Goal: Transaction & Acquisition: Book appointment/travel/reservation

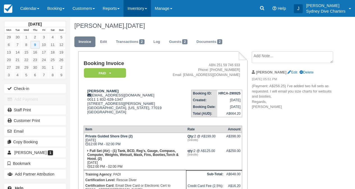
scroll to position [13, 0]
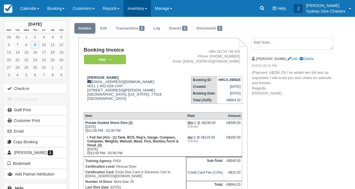
click at [146, 9] on link "Inventory" at bounding box center [136, 8] width 27 height 17
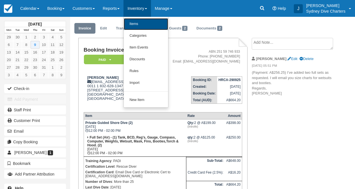
click at [144, 25] on link "Items" at bounding box center [146, 24] width 44 height 12
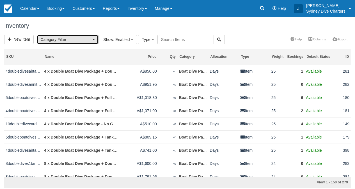
click at [95, 39] on button "Category Filter" at bounding box center [68, 40] width 62 height 10
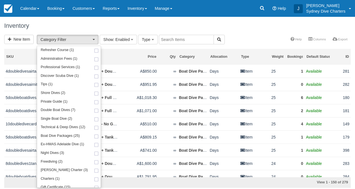
click at [232, 31] on div "Inventory" at bounding box center [177, 26] width 355 height 18
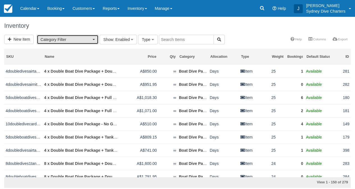
click at [93, 40] on button "Category Filter" at bounding box center [68, 40] width 62 height 10
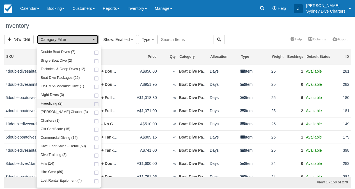
scroll to position [64, 0]
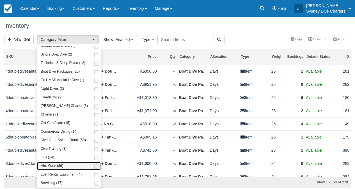
click at [93, 166] on span at bounding box center [96, 167] width 6 height 4
select select "12"
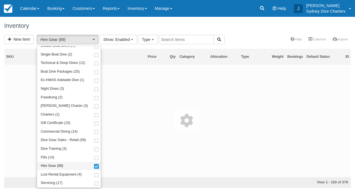
scroll to position [104, 0]
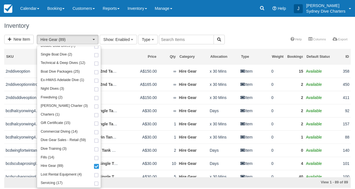
click at [261, 35] on div "New Item Hire Gear (89) Refresher Course (1) Administration Fees (1) Profession…" at bounding box center [177, 40] width 355 height 10
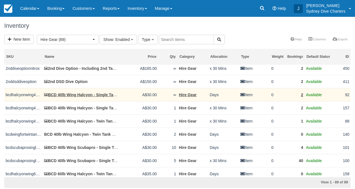
scroll to position [15, 0]
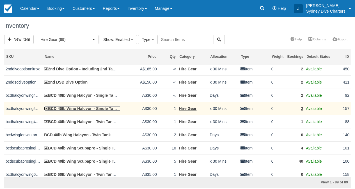
click at [105, 108] on link "BCD 40lb Wing Halcyon - Single Tank System. ( No Weights)" at bounding box center [102, 108] width 116 height 4
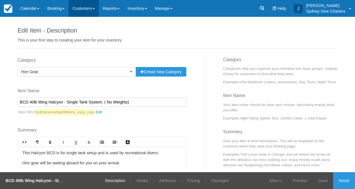
click at [91, 9] on link "Customers" at bounding box center [83, 8] width 30 height 17
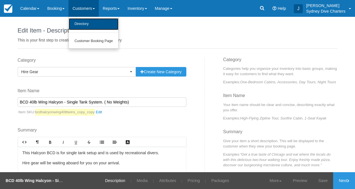
click at [86, 20] on link "Directory" at bounding box center [94, 24] width 50 height 12
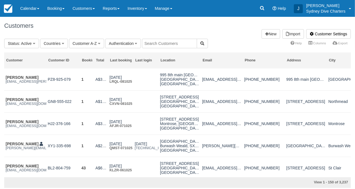
click at [167, 41] on input "text" at bounding box center [169, 44] width 55 height 10
type input "matthias"
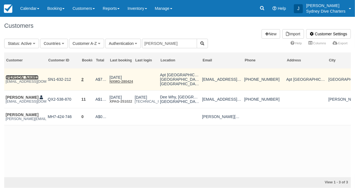
click at [28, 76] on link "[PERSON_NAME]" at bounding box center [22, 77] width 33 height 4
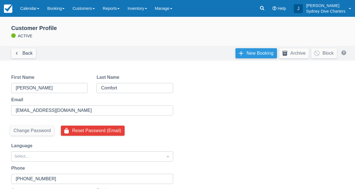
click at [250, 54] on link "New Booking" at bounding box center [255, 53] width 41 height 10
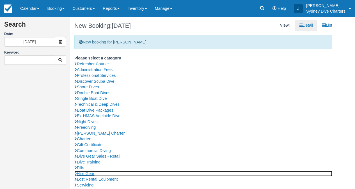
click at [89, 172] on link "Hire Gear" at bounding box center [203, 174] width 258 height 6
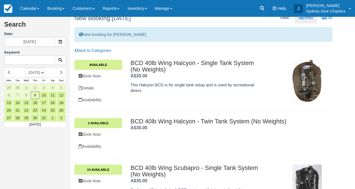
scroll to position [9, 0]
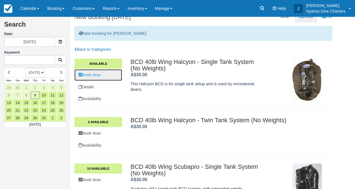
click at [100, 72] on link "Book Now" at bounding box center [98, 74] width 48 height 11
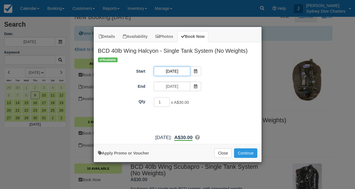
click at [180, 70] on input "[DATE]" at bounding box center [172, 71] width 36 height 10
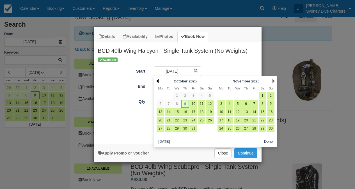
click at [158, 81] on link "Prev" at bounding box center [157, 81] width 2 height 4
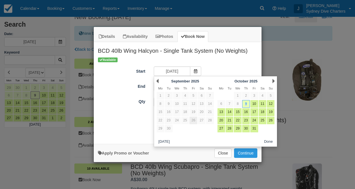
click at [193, 119] on link "26" at bounding box center [193, 121] width 8 height 8
type input "26/09/2025"
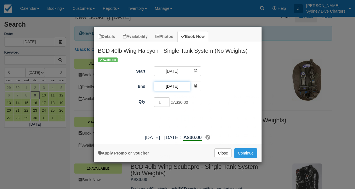
click at [176, 87] on input "09/10/2025" at bounding box center [172, 87] width 36 height 10
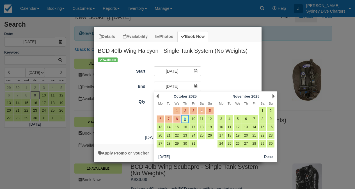
click at [211, 110] on link "5" at bounding box center [210, 111] width 8 height 8
type input "05/10/2025"
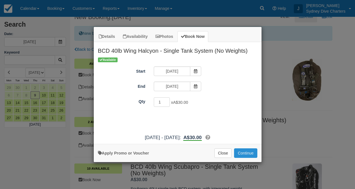
click at [247, 153] on button "Continue" at bounding box center [245, 153] width 23 height 10
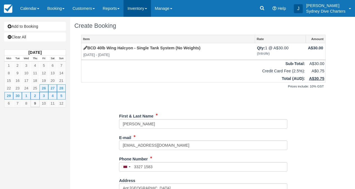
click at [140, 10] on link "Inventory" at bounding box center [136, 8] width 27 height 17
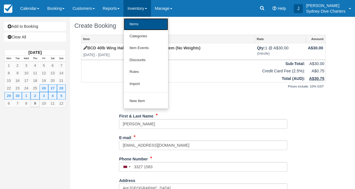
click at [140, 23] on link "Items" at bounding box center [146, 24] width 44 height 12
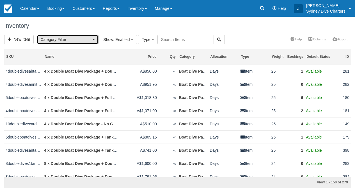
click at [86, 39] on span "Category Filter" at bounding box center [65, 40] width 51 height 6
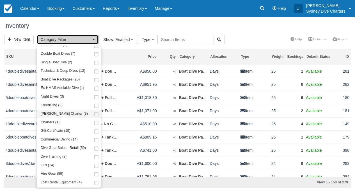
scroll to position [61, 0]
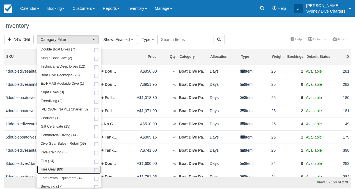
click at [93, 169] on span at bounding box center [96, 170] width 6 height 4
select select "12"
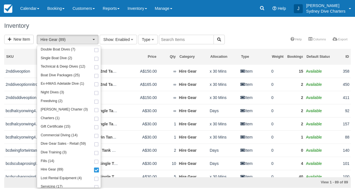
click at [234, 31] on div "Inventory" at bounding box center [177, 26] width 355 height 18
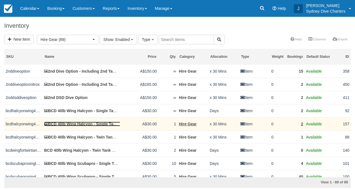
click at [90, 123] on link "BCD 40lb Wing Halcyon - Single Tank System. ( No Weights)" at bounding box center [102, 124] width 116 height 4
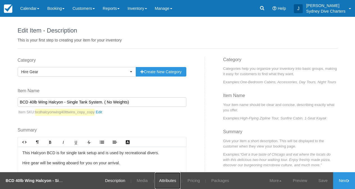
click at [161, 180] on link "Attributes" at bounding box center [168, 180] width 26 height 17
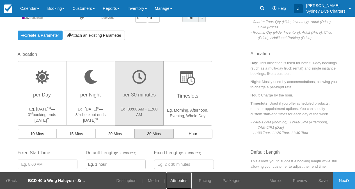
scroll to position [108, 0]
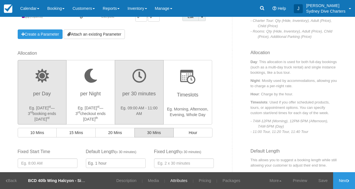
click at [47, 94] on h3 "per Day" at bounding box center [41, 95] width 41 height 14
radio input "true"
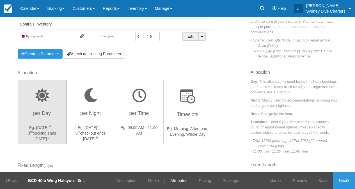
scroll to position [89, 0]
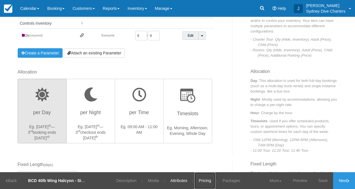
click at [205, 182] on link "Pricing" at bounding box center [204, 180] width 21 height 17
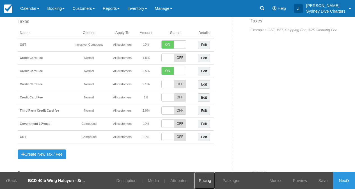
scroll to position [391, 0]
click at [326, 178] on link "Save" at bounding box center [323, 180] width 20 height 17
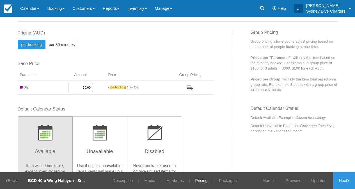
scroll to position [22, 0]
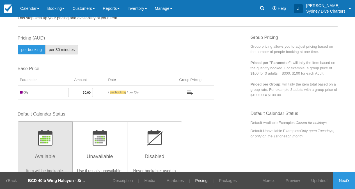
click at [69, 49] on span "per 30 minutes" at bounding box center [62, 49] width 26 height 4
radio input "true"
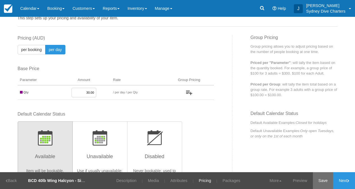
click at [317, 182] on link "Save" at bounding box center [323, 180] width 20 height 17
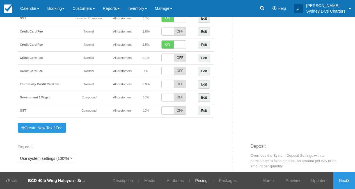
scroll to position [425, 0]
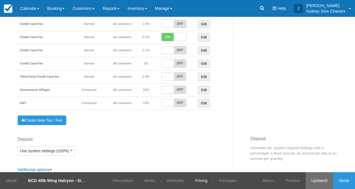
click at [315, 179] on link "Updated!" at bounding box center [318, 180] width 27 height 17
click at [348, 181] on icon at bounding box center [348, 180] width 2 height 3
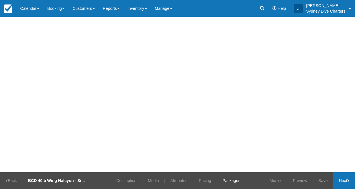
click at [348, 181] on div "Back BCD 40lb Wing Halcyon - Single Tank System. ( No Weights) Next Save Save a…" at bounding box center [177, 180] width 355 height 17
click at [333, 181] on link "Save" at bounding box center [323, 180] width 20 height 17
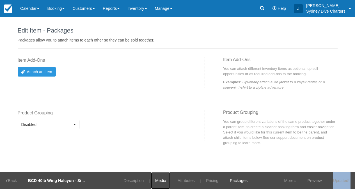
click at [163, 179] on link "Media" at bounding box center [160, 180] width 19 height 17
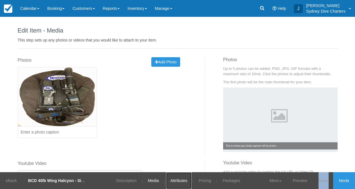
click at [181, 183] on link "Attributes" at bounding box center [179, 180] width 26 height 17
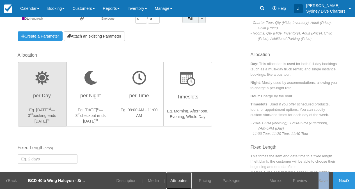
scroll to position [103, 0]
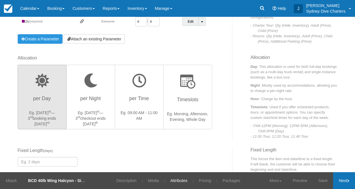
click at [343, 178] on link "Next" at bounding box center [344, 180] width 22 height 17
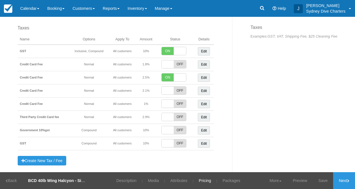
scroll to position [385, 0]
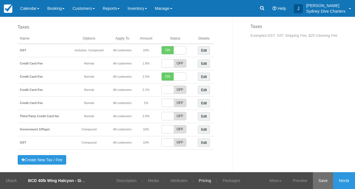
click at [322, 178] on link "Save" at bounding box center [323, 180] width 20 height 17
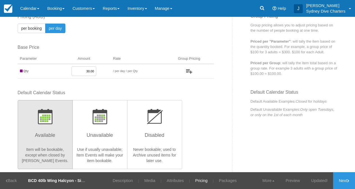
scroll to position [49, 0]
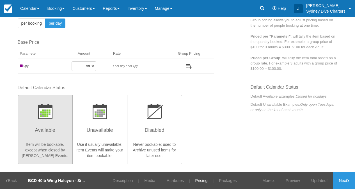
click at [59, 23] on span "per day" at bounding box center [55, 23] width 13 height 4
click at [175, 179] on link "Attributes" at bounding box center [175, 180] width 26 height 17
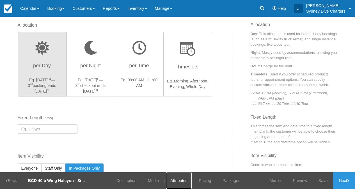
scroll to position [128, 0]
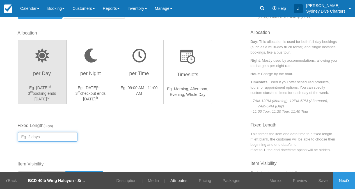
click at [43, 137] on input "number" at bounding box center [48, 137] width 60 height 10
type input "1"
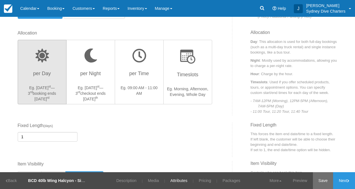
click at [324, 178] on link "Save" at bounding box center [323, 180] width 20 height 17
click at [144, 177] on link "Media" at bounding box center [149, 180] width 19 height 17
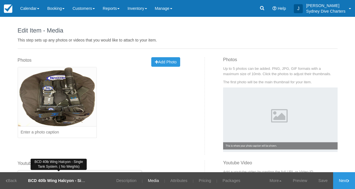
click at [68, 180] on strong "BCD 40lb Wing Halcyon - Single Tank System. ( No Weights)" at bounding box center [85, 180] width 115 height 4
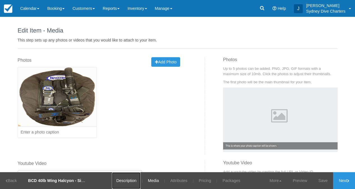
click at [124, 181] on link "Description" at bounding box center [126, 180] width 29 height 17
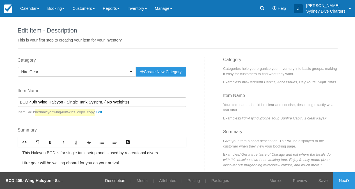
click at [36, 103] on input "BCD 40lb Wing Halcyon - Single Tank System. ( No Weights)" at bounding box center [102, 102] width 169 height 10
type input "BCD Wing Halcyon - Single Tank System. ( No Weights)"
click at [323, 177] on link "Save" at bounding box center [323, 180] width 20 height 17
click at [135, 176] on link "Media" at bounding box center [138, 180] width 19 height 17
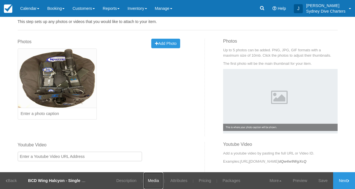
scroll to position [20, 0]
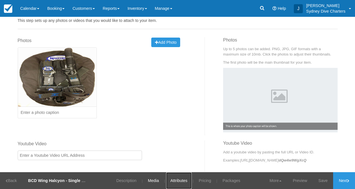
click at [172, 179] on link "Attributes" at bounding box center [179, 180] width 26 height 17
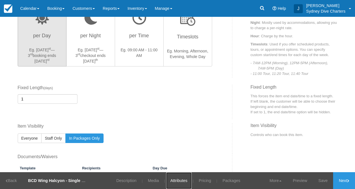
scroll to position [165, 0]
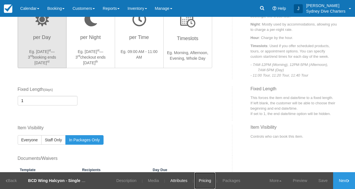
click at [202, 184] on link "Pricing" at bounding box center [204, 180] width 21 height 17
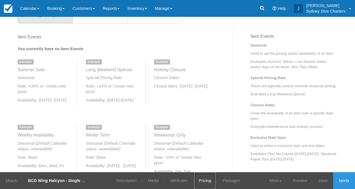
scroll to position [202, 0]
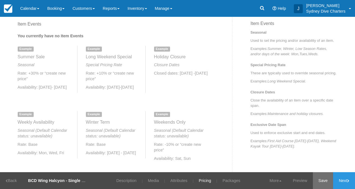
click at [320, 178] on link "Save" at bounding box center [323, 180] width 20 height 17
click at [123, 178] on link "Description" at bounding box center [122, 180] width 29 height 17
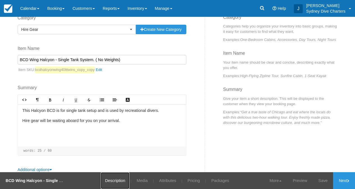
scroll to position [51, 0]
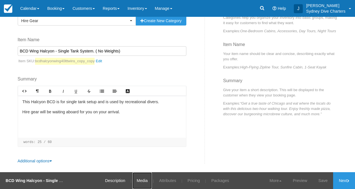
click at [145, 180] on link "Media" at bounding box center [141, 180] width 19 height 17
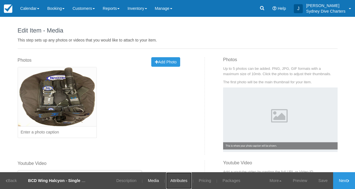
click at [182, 177] on link "Attributes" at bounding box center [179, 180] width 26 height 17
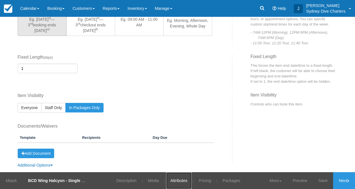
scroll to position [201, 0]
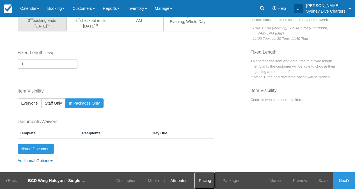
click at [211, 181] on link "Pricing" at bounding box center [204, 180] width 21 height 17
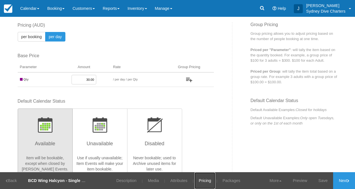
scroll to position [20, 0]
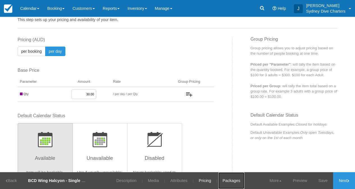
click at [233, 180] on link "Packages" at bounding box center [231, 180] width 26 height 17
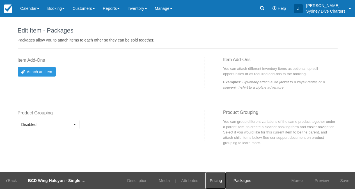
click at [211, 180] on link "Pricing" at bounding box center [215, 180] width 21 height 17
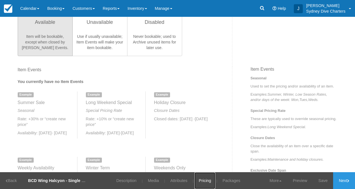
scroll to position [215, 0]
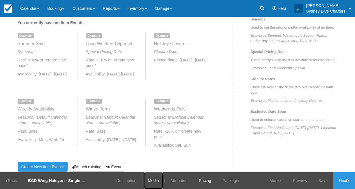
click at [152, 180] on link "Media" at bounding box center [153, 180] width 19 height 17
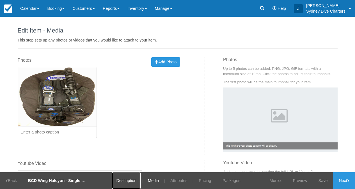
click at [133, 180] on link "Description" at bounding box center [126, 180] width 29 height 17
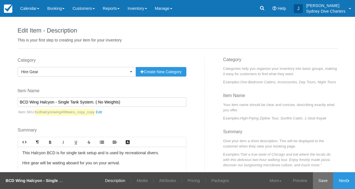
click at [324, 183] on link "Save" at bounding box center [323, 180] width 20 height 17
click at [139, 180] on link "Media" at bounding box center [138, 180] width 19 height 17
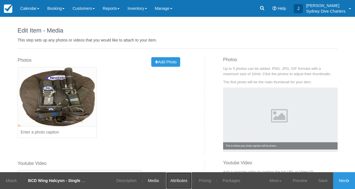
click at [176, 180] on link "Attributes" at bounding box center [179, 180] width 26 height 17
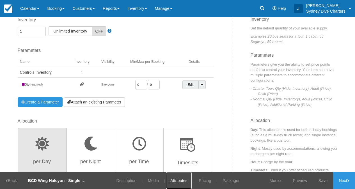
scroll to position [41, 0]
click at [96, 32] on span "OFF" at bounding box center [99, 30] width 14 height 9
checkbox input "true"
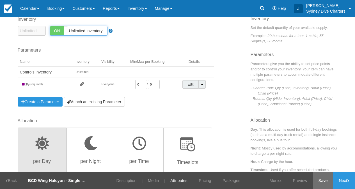
click at [323, 181] on link "Save" at bounding box center [323, 180] width 20 height 17
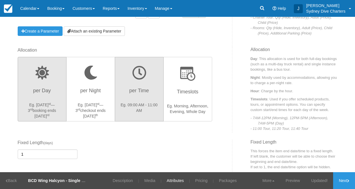
scroll to position [124, 0]
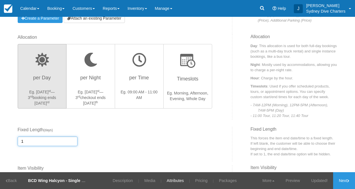
click at [53, 142] on input "1" at bounding box center [48, 142] width 60 height 10
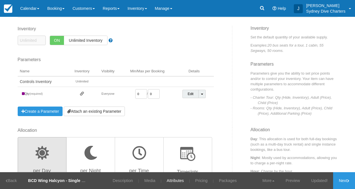
scroll to position [202, 0]
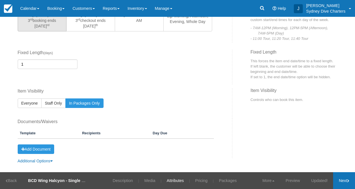
click at [340, 178] on link "Next" at bounding box center [344, 180] width 22 height 17
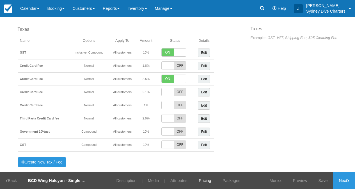
scroll to position [389, 0]
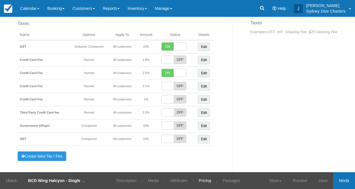
click at [342, 183] on link "Next" at bounding box center [344, 180] width 22 height 17
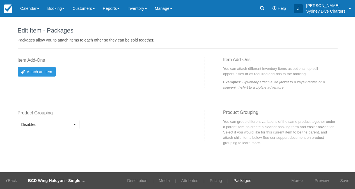
click at [342, 183] on link "Save" at bounding box center [344, 180] width 20 height 17
click at [133, 181] on link "Description" at bounding box center [133, 180] width 29 height 17
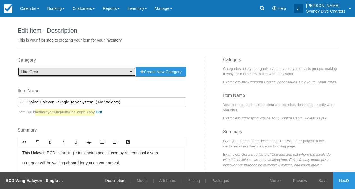
click at [129, 69] on button "Hire Gear" at bounding box center [77, 72] width 118 height 10
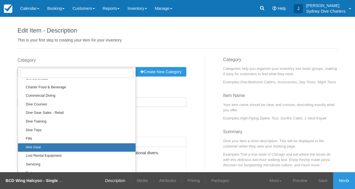
click at [69, 148] on link "Hire Gear" at bounding box center [76, 147] width 117 height 9
select select "12"
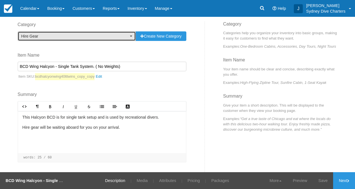
scroll to position [37, 0]
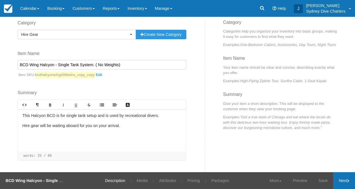
click at [346, 179] on link "Next" at bounding box center [344, 180] width 22 height 17
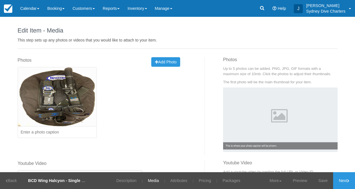
scroll to position [27, 0]
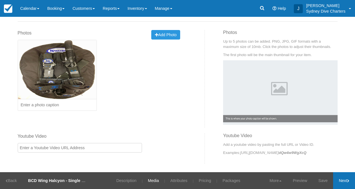
click at [345, 184] on link "Next" at bounding box center [344, 180] width 22 height 17
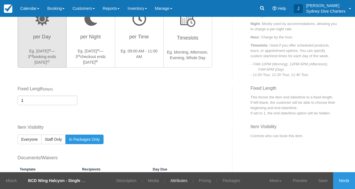
scroll to position [174, 0]
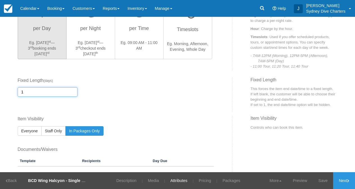
click at [45, 89] on input "1" at bounding box center [48, 92] width 60 height 10
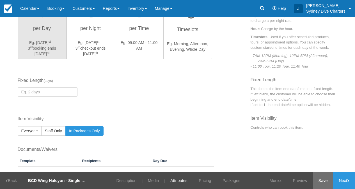
click at [325, 181] on link "Save" at bounding box center [323, 180] width 20 height 17
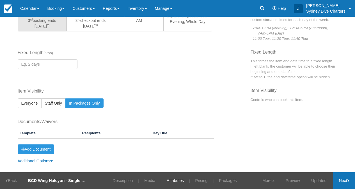
click at [347, 180] on icon at bounding box center [348, 180] width 2 height 3
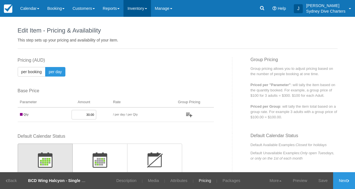
click at [138, 7] on link "Inventory" at bounding box center [136, 8] width 27 height 17
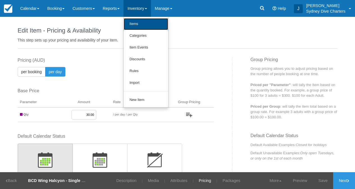
click at [142, 27] on link "Items" at bounding box center [146, 24] width 44 height 12
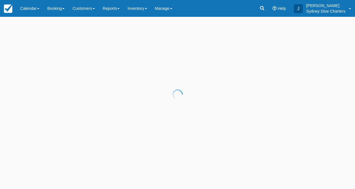
click at [69, 54] on div at bounding box center [177, 94] width 355 height 189
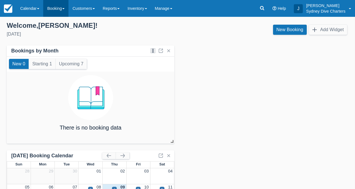
click at [58, 7] on link "Booking" at bounding box center [55, 8] width 25 height 17
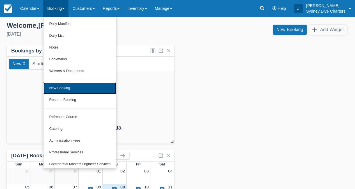
click at [65, 87] on link "New Booking" at bounding box center [79, 88] width 72 height 12
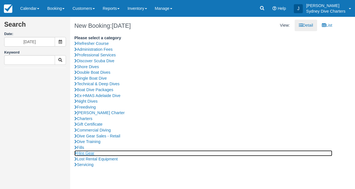
click at [93, 153] on link "Hire Gear" at bounding box center [203, 153] width 258 height 6
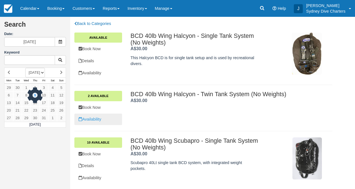
scroll to position [17, 0]
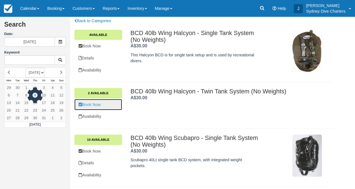
click at [100, 103] on link "Book Now" at bounding box center [98, 104] width 48 height 11
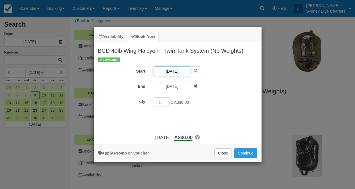
click at [172, 71] on input "09/10/2025" at bounding box center [172, 71] width 36 height 10
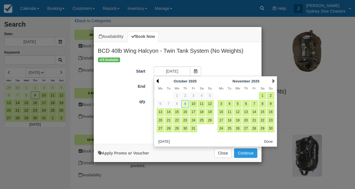
click at [157, 82] on link "Prev" at bounding box center [157, 81] width 2 height 4
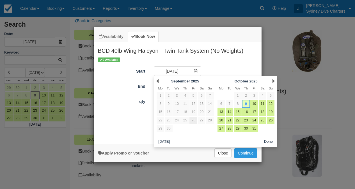
click at [194, 121] on link "26" at bounding box center [193, 121] width 8 height 8
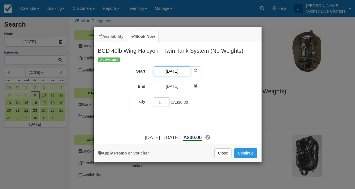
click at [174, 69] on input "26/09/2025" at bounding box center [172, 71] width 36 height 10
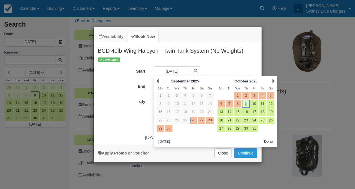
click at [203, 121] on link "27" at bounding box center [202, 121] width 8 height 8
type input "[DATE]"
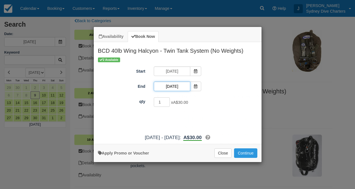
click at [178, 85] on input "09/10/2025" at bounding box center [172, 87] width 36 height 10
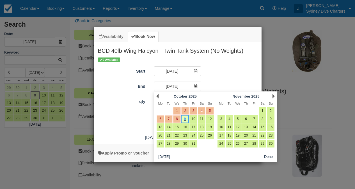
click at [209, 109] on link "5" at bounding box center [210, 111] width 8 height 8
type input "05/10/2025"
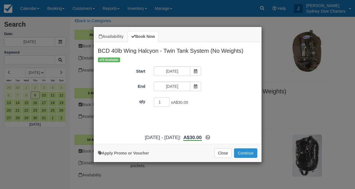
click at [246, 151] on button "Continue" at bounding box center [245, 153] width 23 height 10
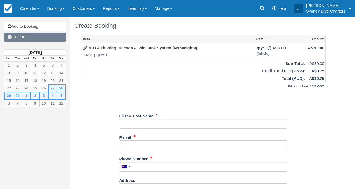
click at [26, 35] on link "Clear All" at bounding box center [35, 37] width 62 height 9
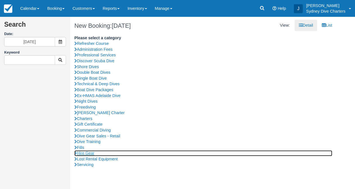
click at [91, 152] on link "Hire Gear" at bounding box center [203, 153] width 258 height 6
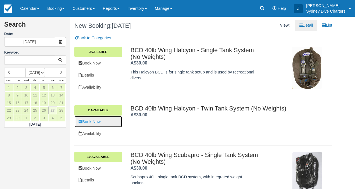
click at [101, 121] on link "Book Now" at bounding box center [98, 121] width 48 height 11
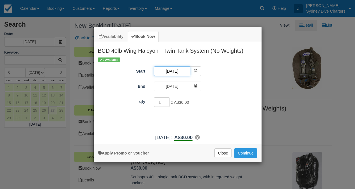
click at [172, 67] on input "[DATE]" at bounding box center [172, 71] width 36 height 10
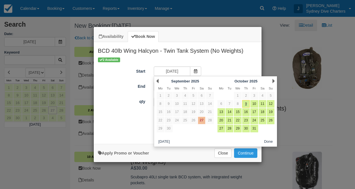
click at [203, 119] on link "27" at bounding box center [202, 121] width 8 height 8
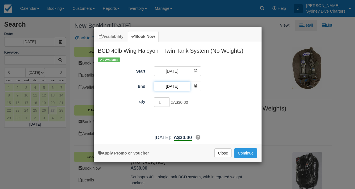
click at [178, 86] on input "[DATE]" at bounding box center [172, 87] width 36 height 10
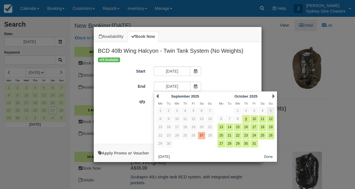
click at [271, 110] on link "5" at bounding box center [271, 111] width 8 height 8
type input "[DATE]"
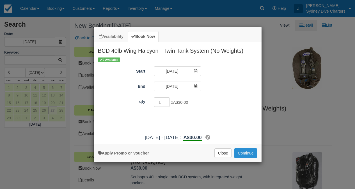
click at [245, 151] on button "Continue" at bounding box center [245, 153] width 23 height 10
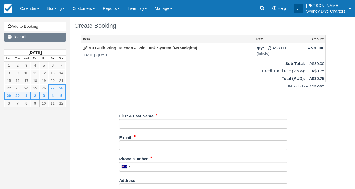
click at [39, 36] on link "Clear All" at bounding box center [35, 37] width 62 height 9
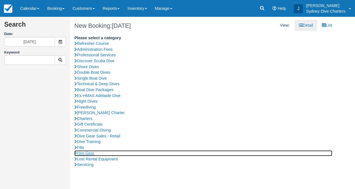
click at [91, 152] on link "Hire Gear" at bounding box center [203, 153] width 258 height 6
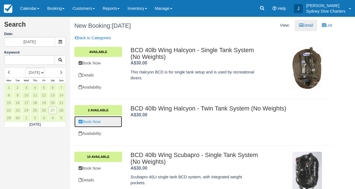
click at [94, 122] on link "Book Now" at bounding box center [98, 121] width 48 height 11
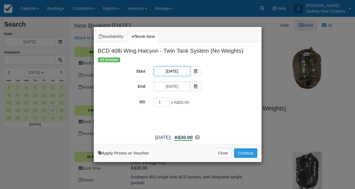
click at [176, 71] on input "[DATE]" at bounding box center [172, 71] width 36 height 10
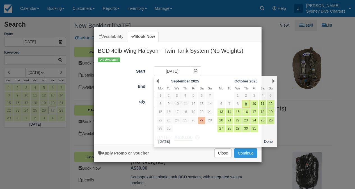
click at [212, 56] on h2 "BCD 40lb Wing Halcyon - Twin Tank System (No Weights)" at bounding box center [178, 49] width 168 height 15
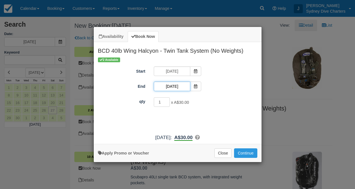
click at [176, 85] on input "[DATE]" at bounding box center [172, 87] width 36 height 10
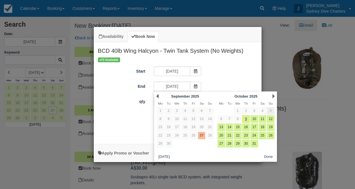
click at [271, 111] on link "5" at bounding box center [271, 111] width 8 height 8
type input "05/10/2025"
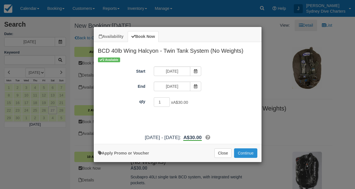
click at [241, 151] on button "Continue" at bounding box center [245, 153] width 23 height 10
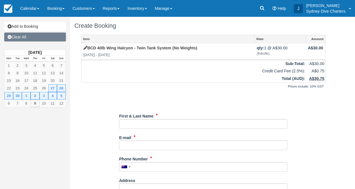
click at [27, 36] on link "Clear All" at bounding box center [35, 37] width 62 height 9
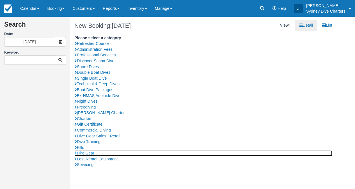
click at [91, 152] on link "Hire Gear" at bounding box center [203, 153] width 258 height 6
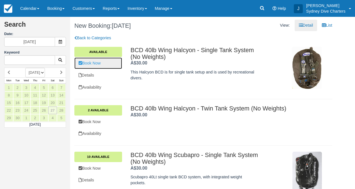
click at [91, 64] on link "Book Now" at bounding box center [98, 62] width 48 height 11
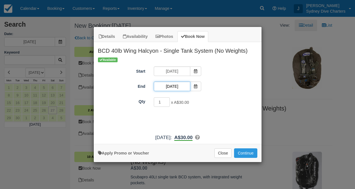
click at [176, 88] on input "[DATE]" at bounding box center [172, 87] width 36 height 10
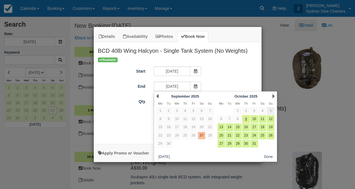
click at [272, 110] on link "5" at bounding box center [271, 111] width 8 height 8
type input "05/10/2025"
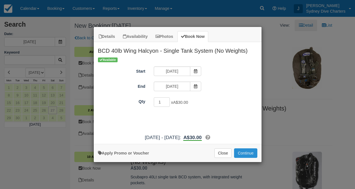
click at [244, 152] on button "Continue" at bounding box center [245, 153] width 23 height 10
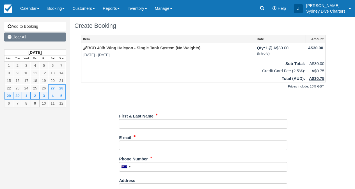
click at [33, 36] on link "Clear All" at bounding box center [35, 37] width 62 height 9
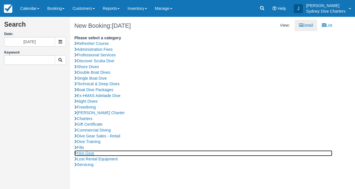
click at [90, 153] on link "Hire Gear" at bounding box center [203, 153] width 258 height 6
click at [94, 154] on link "Hire Gear" at bounding box center [203, 153] width 258 height 6
click at [88, 151] on link "Hire Gear" at bounding box center [203, 153] width 258 height 6
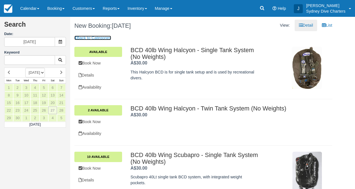
click at [87, 38] on link "Back to Categories" at bounding box center [92, 38] width 37 height 4
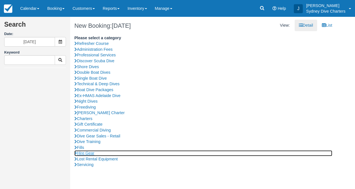
click at [90, 152] on link "Hire Gear" at bounding box center [203, 153] width 258 height 6
click at [91, 151] on link "Hire Gear" at bounding box center [203, 153] width 258 height 6
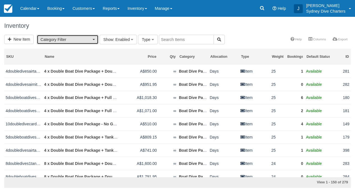
click at [96, 40] on button "Category Filter" at bounding box center [68, 40] width 62 height 10
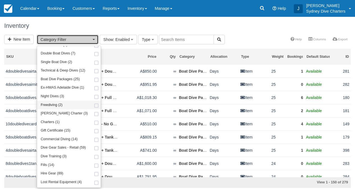
scroll to position [64, 0]
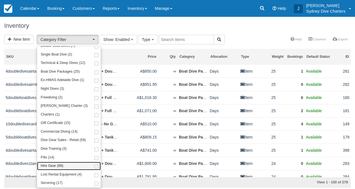
click at [93, 167] on span at bounding box center [96, 167] width 6 height 4
select select "12"
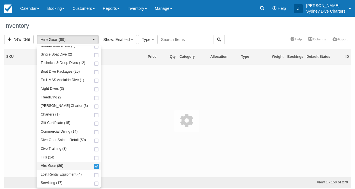
scroll to position [104, 0]
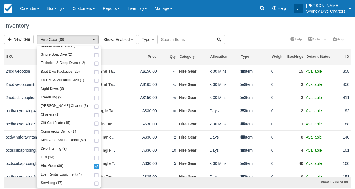
click at [237, 37] on div "New Item Hire Gear (89) Refresher Course (1) Administration Fees (1) Profession…" at bounding box center [177, 40] width 355 height 10
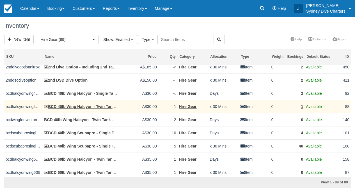
scroll to position [18, 0]
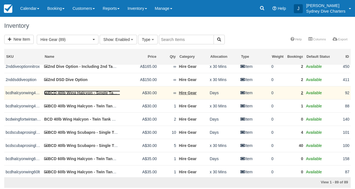
click at [95, 94] on link "BCD 40lb Wing Halcyon - Single Tank System (No Weights)" at bounding box center [101, 93] width 114 height 4
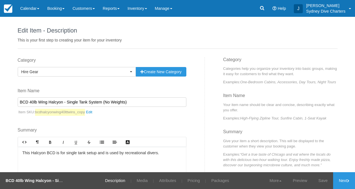
click at [36, 102] on input "BCD 40lb Wing Halcyon - Single Tank System (No Weights)" at bounding box center [102, 102] width 169 height 10
type input "BCD Wing Halcyon - Single Tank System (No Weights)"
click at [316, 182] on link "Save" at bounding box center [323, 180] width 20 height 17
click at [342, 180] on link "Next" at bounding box center [344, 180] width 22 height 17
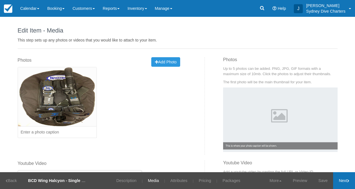
click at [342, 180] on link "Next" at bounding box center [344, 180] width 22 height 17
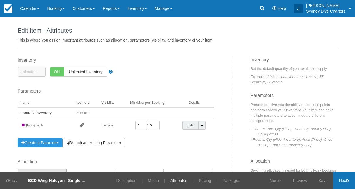
click at [342, 180] on link "Next" at bounding box center [344, 180] width 22 height 17
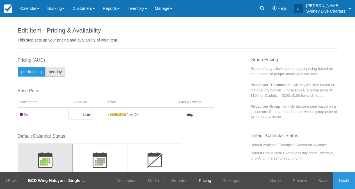
click at [53, 68] on button "per day" at bounding box center [55, 72] width 20 height 10
radio input "true"
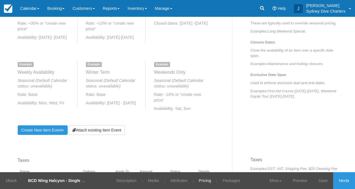
scroll to position [257, 0]
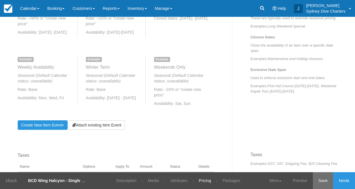
click at [327, 182] on link "Save" at bounding box center [323, 180] width 20 height 17
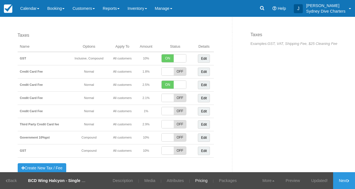
scroll to position [388, 0]
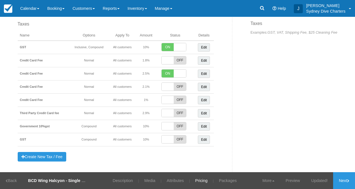
click at [166, 46] on span "ON" at bounding box center [167, 47] width 12 height 8
checkbox input "false"
click at [179, 140] on span "OFF" at bounding box center [180, 139] width 12 height 8
checkbox input "true"
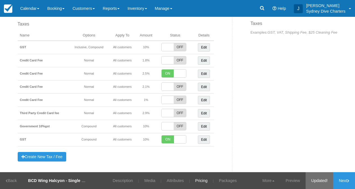
click at [317, 184] on link "Updated!" at bounding box center [318, 180] width 27 height 17
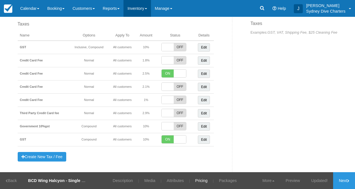
click at [144, 9] on link "Inventory" at bounding box center [136, 8] width 27 height 17
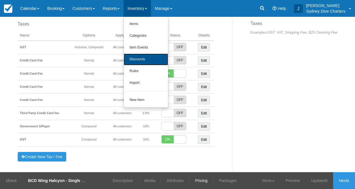
click at [144, 56] on link "Discounts" at bounding box center [146, 60] width 44 height 12
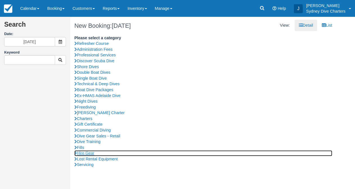
click at [92, 153] on link "Hire Gear" at bounding box center [203, 153] width 258 height 6
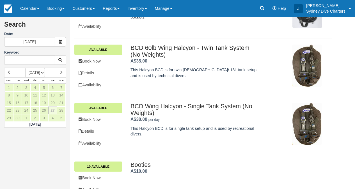
scroll to position [108, 0]
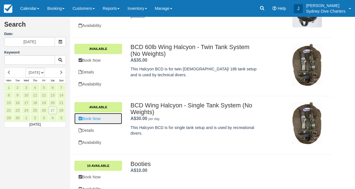
click at [103, 117] on link "Book Now" at bounding box center [98, 118] width 48 height 11
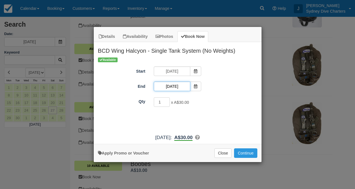
click at [176, 84] on input "[DATE]" at bounding box center [172, 87] width 36 height 10
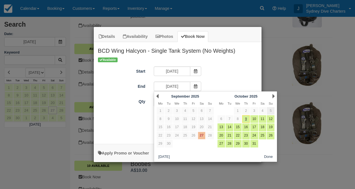
click at [270, 111] on link "5" at bounding box center [271, 111] width 8 height 8
type input "05/10/2025"
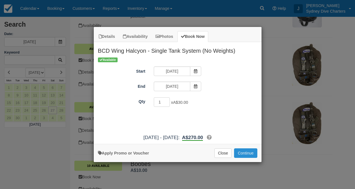
click at [246, 155] on button "Continue" at bounding box center [245, 153] width 23 height 10
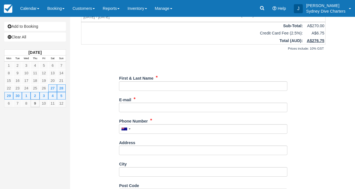
click at [276, 138] on div "Address" at bounding box center [203, 146] width 168 height 17
click at [306, 123] on div "Item Rate Amount BCD Wing Halcyon - Single Tank System (No Weights) [DATE] - [D…" at bounding box center [203, 156] width 258 height 318
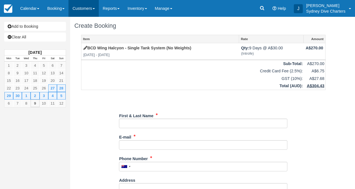
click at [80, 8] on link "Customers" at bounding box center [83, 8] width 30 height 17
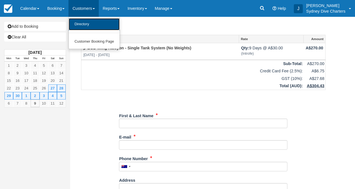
click at [82, 25] on link "Directory" at bounding box center [94, 24] width 51 height 12
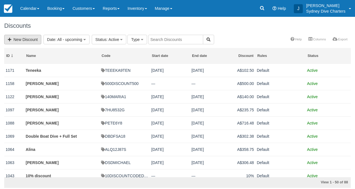
click at [32, 39] on link "New Discount" at bounding box center [22, 40] width 37 height 10
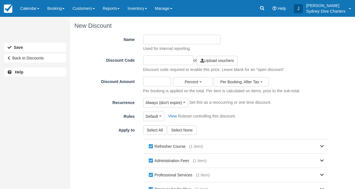
click at [166, 39] on input "Name" at bounding box center [181, 40] width 77 height 10
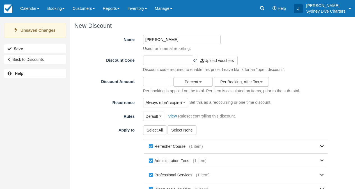
type input "[PERSON_NAME]"
click at [166, 62] on input "text" at bounding box center [168, 61] width 50 height 10
type input "HOLIDAYKOMODO"
click at [152, 81] on input "Discount Amount" at bounding box center [157, 82] width 28 height 10
type input "90"
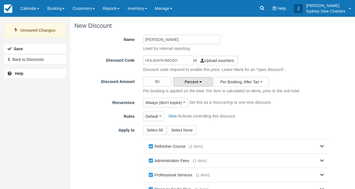
click at [200, 83] on icon "button" at bounding box center [200, 82] width 3 height 4
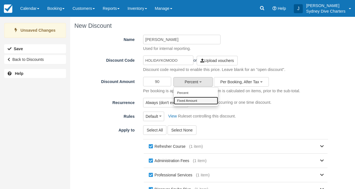
click at [196, 98] on link "Fixed Amount" at bounding box center [196, 101] width 44 height 8
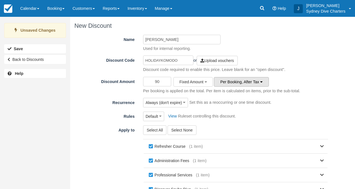
click at [243, 84] on button "Per Booking, After Tax" at bounding box center [241, 82] width 55 height 10
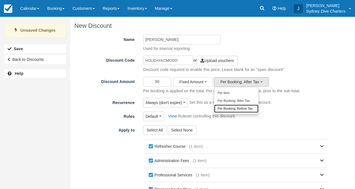
click at [238, 108] on link "Per Booking, Before Tax" at bounding box center [236, 109] width 44 height 8
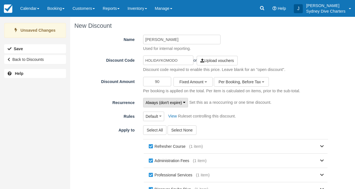
click at [175, 103] on span "Always (don't expire)" at bounding box center [164, 103] width 36 height 6
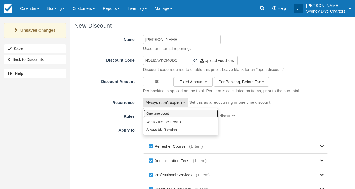
click at [165, 113] on link "One time event" at bounding box center [180, 114] width 75 height 8
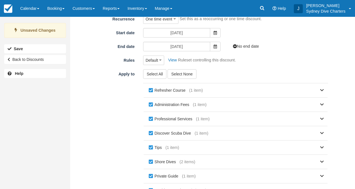
scroll to position [85, 0]
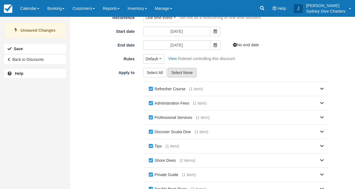
click at [193, 73] on button "Select None" at bounding box center [181, 73] width 29 height 10
checkbox input "false"
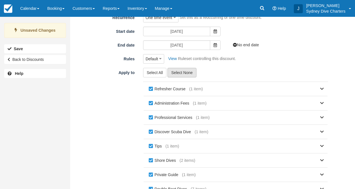
checkbox input "false"
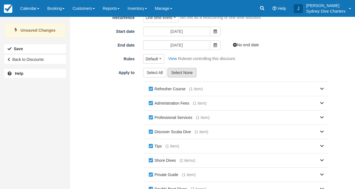
checkbox input "false"
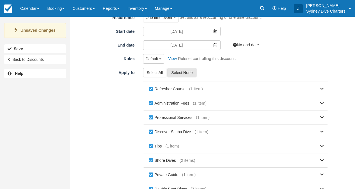
checkbox input "false"
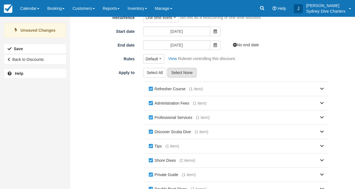
checkbox input "false"
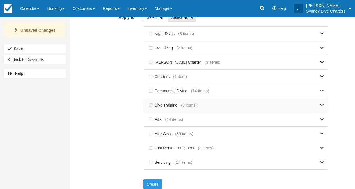
scroll to position [143, 0]
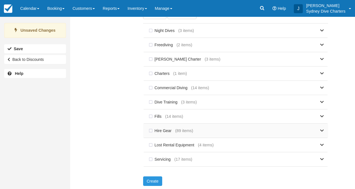
click at [150, 131] on label "Hire Gear" at bounding box center [161, 130] width 28 height 8
checkbox input "true"
click at [154, 180] on button "Create" at bounding box center [152, 181] width 19 height 10
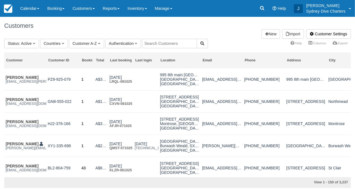
click at [157, 42] on input "text" at bounding box center [169, 44] width 55 height 10
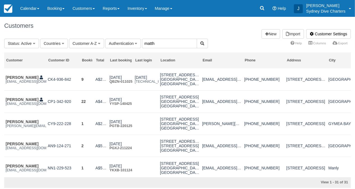
click at [163, 45] on input "matth" at bounding box center [169, 44] width 55 height 10
type input "[PERSON_NAME]"
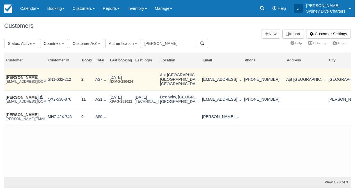
click at [28, 77] on link "[PERSON_NAME]" at bounding box center [22, 77] width 33 height 4
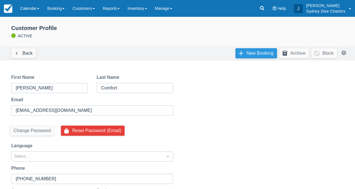
click at [251, 57] on link "New Booking" at bounding box center [255, 53] width 41 height 10
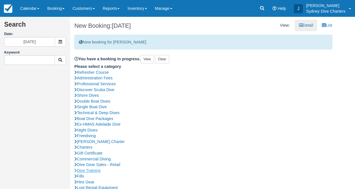
scroll to position [7, 0]
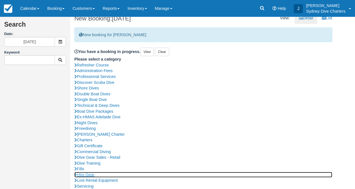
click at [92, 174] on link "Hire Gear" at bounding box center [203, 175] width 258 height 6
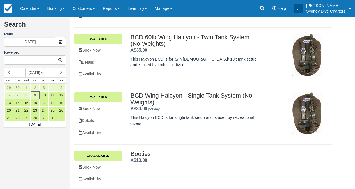
scroll to position [148, 0]
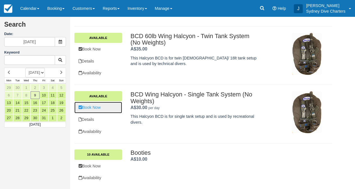
click at [98, 109] on link "Book Now" at bounding box center [98, 107] width 48 height 11
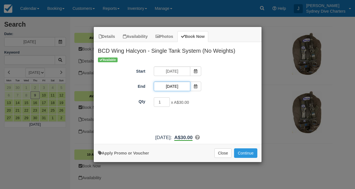
click at [173, 85] on input "[DATE]" at bounding box center [172, 87] width 36 height 10
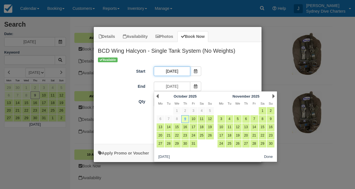
click at [172, 72] on input "[DATE]" at bounding box center [172, 71] width 36 height 10
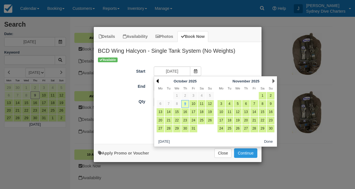
click at [157, 81] on link "Prev" at bounding box center [157, 81] width 2 height 4
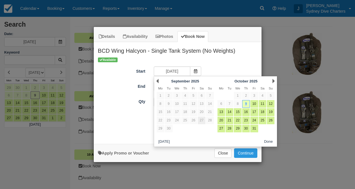
click at [202, 118] on link "27" at bounding box center [202, 121] width 8 height 8
type input "[DATE]"
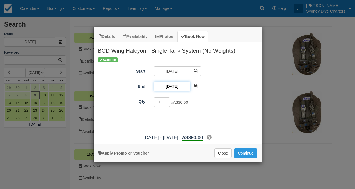
click at [174, 88] on input "[DATE]" at bounding box center [172, 87] width 36 height 10
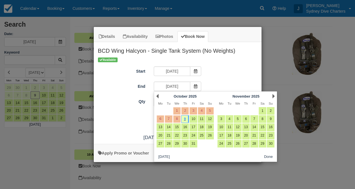
click at [211, 110] on link "5" at bounding box center [210, 111] width 8 height 8
type input "05/10/2025"
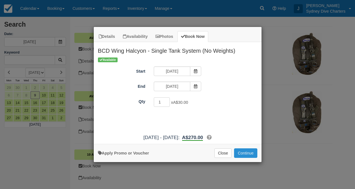
click at [245, 154] on button "Continue" at bounding box center [245, 153] width 23 height 10
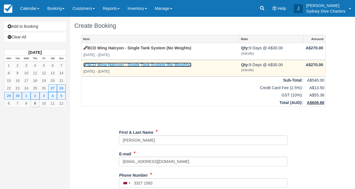
click at [130, 64] on link "BCD Wing Halcyon - Single Tank System (No Weights)" at bounding box center [137, 65] width 108 height 4
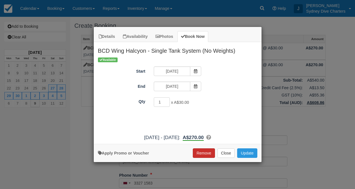
click at [208, 152] on button "Remove" at bounding box center [204, 153] width 22 height 10
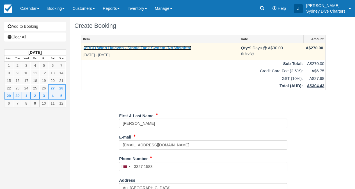
click at [180, 48] on link "BCD Wing Halcyon - Single Tank System (No Weights)" at bounding box center [137, 48] width 108 height 4
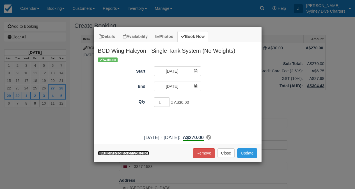
click at [141, 151] on link "Apply Promo or Voucher" at bounding box center [123, 153] width 51 height 4
click at [169, 117] on input "Promo / Voucher" at bounding box center [173, 117] width 39 height 10
paste input "HOLIDAYKOMODO"
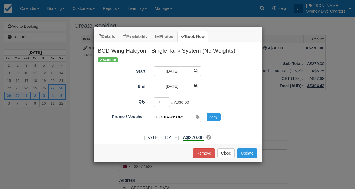
scroll to position [0, 4]
type input "HOLIDAYKOMODO"
click at [215, 119] on button "Apply" at bounding box center [213, 116] width 14 height 7
click at [248, 153] on button "Update" at bounding box center [247, 153] width 20 height 10
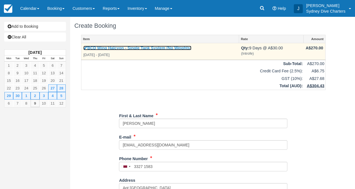
click at [150, 46] on link "BCD Wing Halcyon - Single Tank System (No Weights)" at bounding box center [137, 48] width 108 height 4
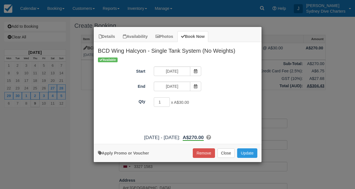
click at [137, 157] on div "Apply Promo or Voucher Remove Close Update Searching..." at bounding box center [178, 153] width 168 height 18
click at [142, 154] on link "Apply Promo or Voucher" at bounding box center [123, 153] width 51 height 4
click at [170, 120] on input "Promo / Voucher" at bounding box center [173, 117] width 39 height 10
paste input "HOLIDAYKOMODO"
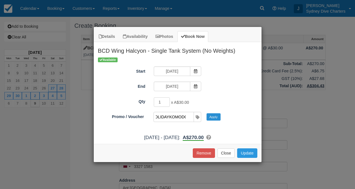
type input "HOLIDAYKOMODO"
click at [213, 117] on button "Apply" at bounding box center [213, 116] width 14 height 7
click at [180, 116] on input "HOLIDAYKOMODO" at bounding box center [173, 117] width 39 height 10
click at [213, 114] on button "Apply" at bounding box center [213, 116] width 14 height 7
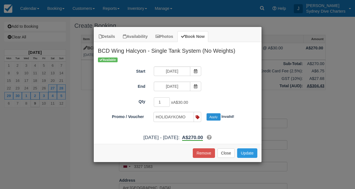
click at [217, 117] on button "Apply" at bounding box center [213, 116] width 14 height 7
click at [247, 151] on button "Update" at bounding box center [247, 153] width 20 height 10
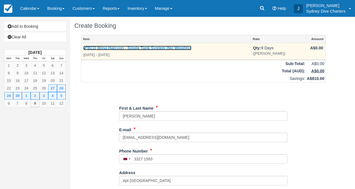
click at [188, 48] on link "BCD Wing Halcyon - Single Tank System (No Weights)" at bounding box center [137, 48] width 108 height 4
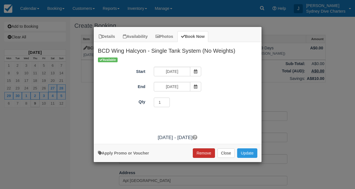
click at [206, 151] on button "Remove" at bounding box center [204, 153] width 22 height 10
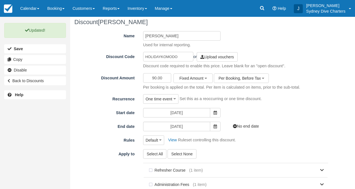
scroll to position [4, 0]
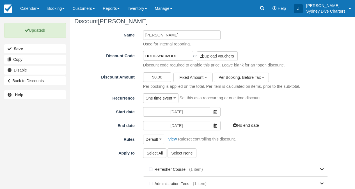
drag, startPoint x: 177, startPoint y: 56, endPoint x: 145, endPoint y: 56, distance: 31.7
click at [145, 56] on input "HOLIDAYKOMODO" at bounding box center [168, 56] width 50 height 10
click at [185, 128] on input "[DATE]" at bounding box center [176, 126] width 67 height 10
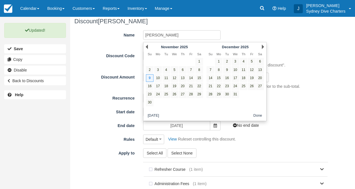
click at [259, 114] on button "Done" at bounding box center [257, 115] width 13 height 7
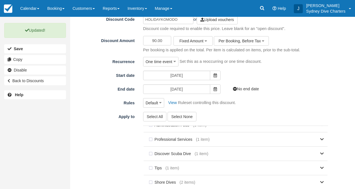
scroll to position [22, 0]
click at [185, 77] on input "09/10/2025" at bounding box center [176, 76] width 67 height 10
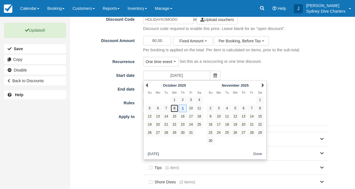
click at [175, 105] on link "8" at bounding box center [174, 109] width 8 height 8
type input "[DATE]"
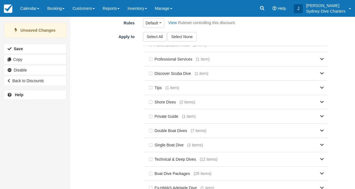
scroll to position [172, 0]
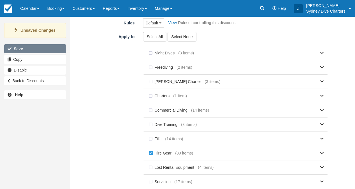
click at [44, 47] on button "Save" at bounding box center [35, 48] width 62 height 9
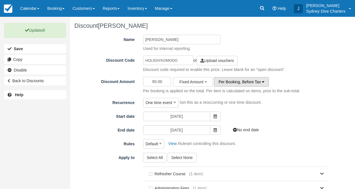
click at [230, 81] on span "Per Booking, Before Tax" at bounding box center [239, 82] width 42 height 4
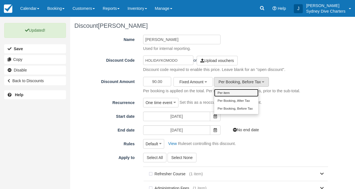
click at [231, 90] on link "Per item" at bounding box center [236, 93] width 44 height 8
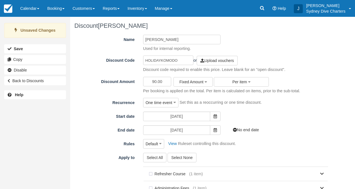
click at [35, 43] on div "Unsaved Changes Save Copy Disable Back to Discounts" at bounding box center [35, 53] width 70 height 65
click at [36, 50] on button "Save" at bounding box center [35, 48] width 62 height 9
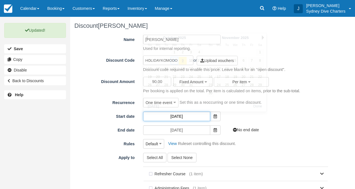
click at [179, 117] on input "[DATE]" at bounding box center [176, 117] width 67 height 10
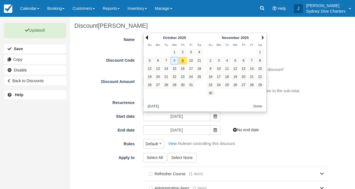
click at [146, 37] on link "Prev" at bounding box center [147, 37] width 2 height 4
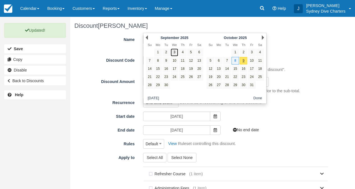
click at [174, 56] on link "3" at bounding box center [174, 53] width 8 height 8
type input "[DATE]"
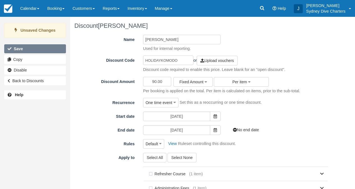
click at [60, 49] on button "Save" at bounding box center [35, 48] width 62 height 9
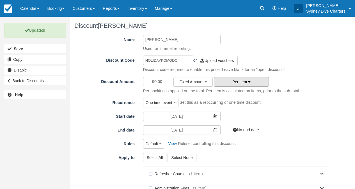
click at [250, 80] on icon "button" at bounding box center [249, 82] width 3 height 4
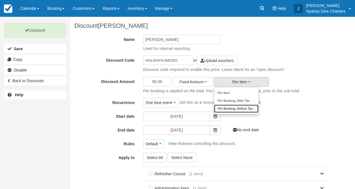
click at [247, 110] on link "Per Booking, Before Tax" at bounding box center [236, 109] width 44 height 8
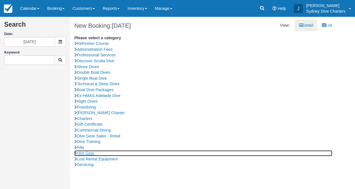
click at [88, 152] on link "Hire Gear" at bounding box center [203, 153] width 258 height 6
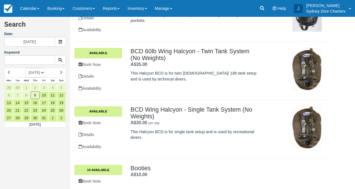
scroll to position [106, 0]
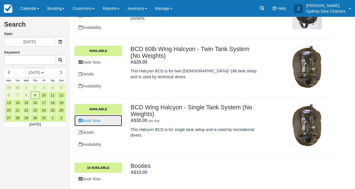
click at [94, 118] on link "Book Now" at bounding box center [98, 120] width 48 height 11
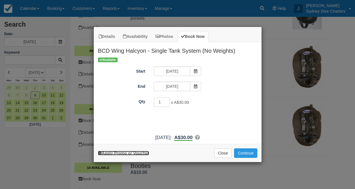
click at [143, 153] on link "Apply Promo or Voucher" at bounding box center [123, 153] width 51 height 4
click at [165, 117] on input "Promo / Voucher" at bounding box center [173, 117] width 39 height 10
paste input "HOLIDAYKOMODO"
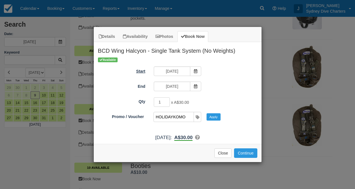
scroll to position [0, 4]
type input "HOLIDAYKOMODO"
click at [213, 117] on button "Apply" at bounding box center [213, 116] width 14 height 7
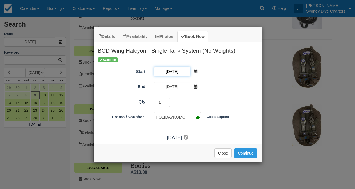
click at [173, 71] on input "09/10/2025" at bounding box center [172, 72] width 36 height 10
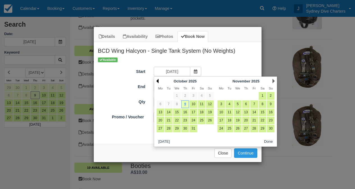
click at [158, 81] on link "Prev" at bounding box center [157, 81] width 2 height 4
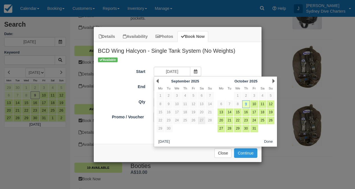
click at [200, 119] on link "27" at bounding box center [202, 121] width 8 height 8
type input "27/09/2025"
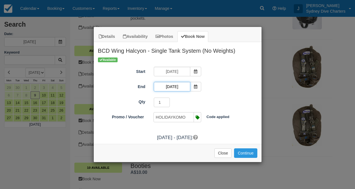
click at [176, 87] on input "09/10/2025" at bounding box center [172, 87] width 36 height 10
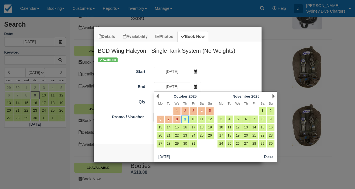
click at [211, 113] on link "5" at bounding box center [210, 111] width 8 height 8
type input "05/10/2025"
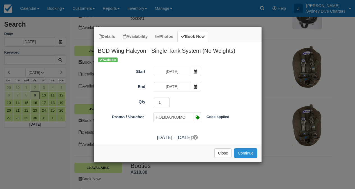
click at [243, 152] on button "Continue" at bounding box center [245, 153] width 23 height 10
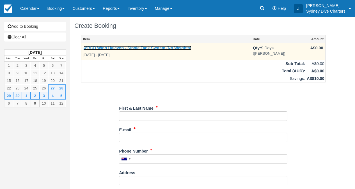
click at [166, 47] on link "BCD Wing Halcyon - Single Tank System (No Weights)" at bounding box center [137, 48] width 108 height 4
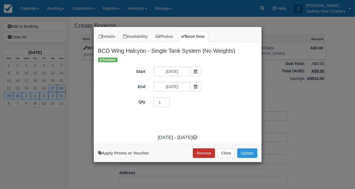
click at [198, 153] on button "Remove" at bounding box center [204, 153] width 22 height 10
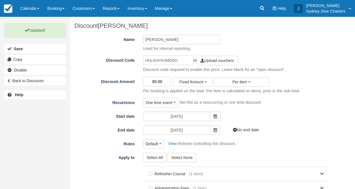
click at [153, 82] on input "90.00" at bounding box center [157, 82] width 28 height 10
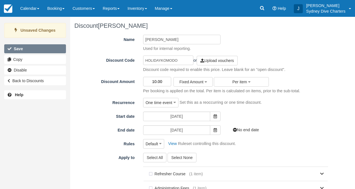
type input "10.00"
click at [34, 47] on button "Save" at bounding box center [35, 48] width 62 height 9
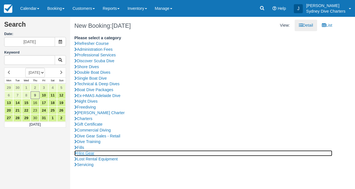
click at [89, 154] on link "Hire Gear" at bounding box center [203, 153] width 258 height 6
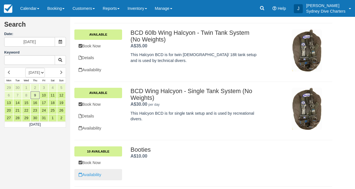
scroll to position [123, 0]
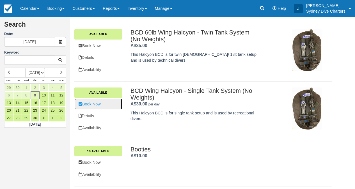
click at [100, 102] on link "Book Now" at bounding box center [98, 103] width 48 height 11
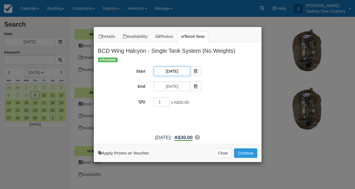
click at [178, 69] on input "09/10/2025" at bounding box center [172, 71] width 36 height 10
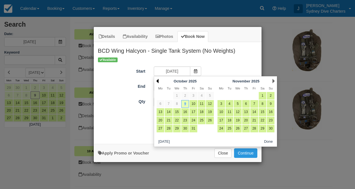
click at [158, 80] on link "Prev" at bounding box center [157, 81] width 2 height 4
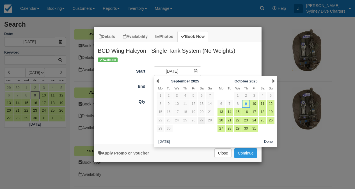
click at [201, 119] on link "27" at bounding box center [202, 121] width 8 height 8
type input "27/09/2025"
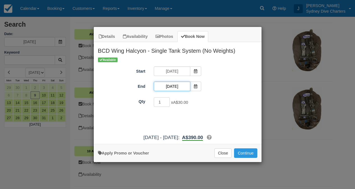
click at [174, 86] on input "09/10/2025" at bounding box center [172, 87] width 36 height 10
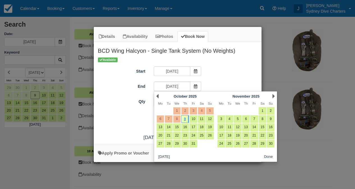
click at [211, 110] on link "5" at bounding box center [210, 111] width 8 height 8
type input "05/10/2025"
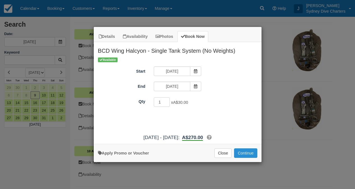
click at [246, 151] on button "Continue" at bounding box center [245, 153] width 23 height 10
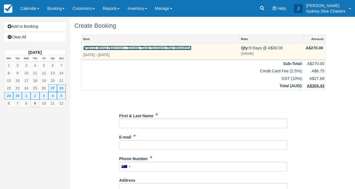
click at [118, 49] on link "BCD Wing Halcyon - Single Tank System (No Weights)" at bounding box center [137, 48] width 108 height 4
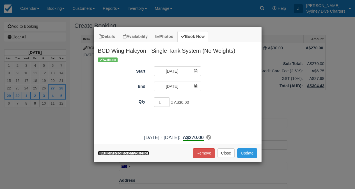
click at [141, 153] on link "Apply Promo or Voucher" at bounding box center [123, 153] width 51 height 4
click at [172, 117] on input "Promo / Voucher" at bounding box center [173, 117] width 39 height 10
paste input "HOLIDAYKOMODO"
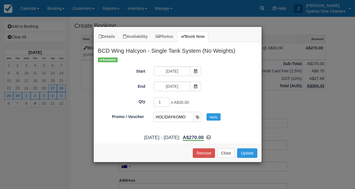
scroll to position [0, 4]
type input "HOLIDAYKOMODO"
click at [213, 115] on button "Apply" at bounding box center [213, 116] width 14 height 7
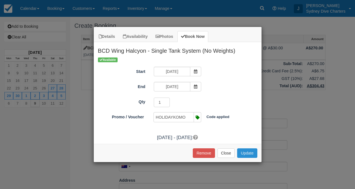
click at [243, 152] on button "Update" at bounding box center [247, 153] width 20 height 10
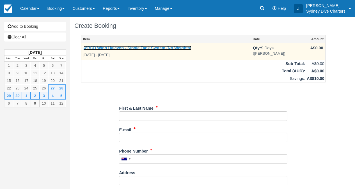
click at [171, 47] on link "BCD Wing Halcyon - Single Tank System (No Weights)" at bounding box center [137, 48] width 108 height 4
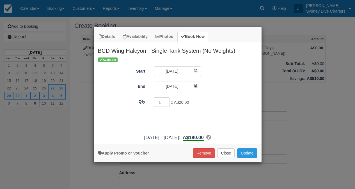
click at [133, 157] on div "Apply Promo or Voucher Remove Close Update Searching..." at bounding box center [178, 153] width 168 height 18
click at [136, 153] on link "Apply Promo or Voucher" at bounding box center [123, 153] width 51 height 4
click at [211, 116] on button "Apply" at bounding box center [213, 116] width 14 height 7
click at [252, 154] on button "Update" at bounding box center [247, 153] width 20 height 10
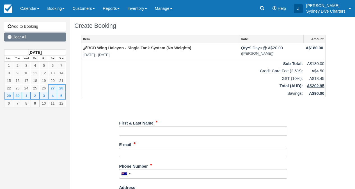
click at [56, 34] on link "Clear All" at bounding box center [35, 37] width 62 height 9
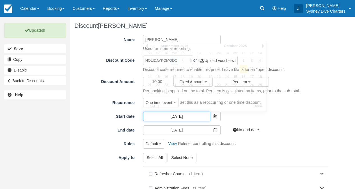
click at [171, 115] on input "[DATE]" at bounding box center [176, 117] width 67 height 10
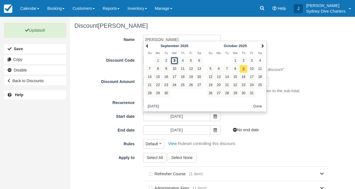
click at [174, 59] on link "3" at bounding box center [174, 61] width 8 height 8
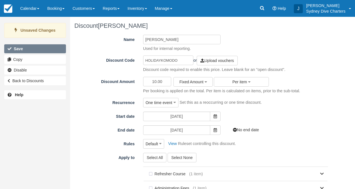
click at [58, 47] on button "Save" at bounding box center [35, 48] width 62 height 9
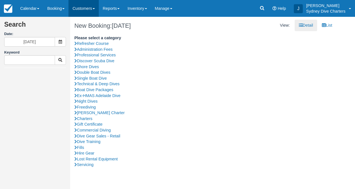
click at [89, 11] on link "Customers" at bounding box center [83, 8] width 30 height 17
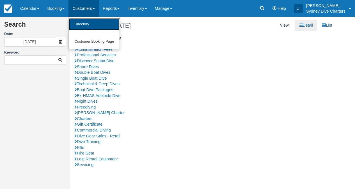
click at [90, 24] on link "Directory" at bounding box center [94, 24] width 51 height 12
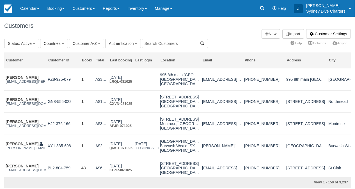
click at [161, 43] on input "text" at bounding box center [169, 44] width 55 height 10
type input "[PERSON_NAME]"
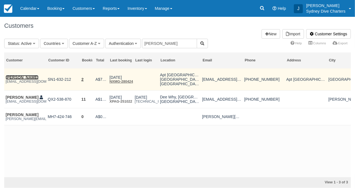
click at [29, 77] on link "[PERSON_NAME]" at bounding box center [22, 77] width 33 height 4
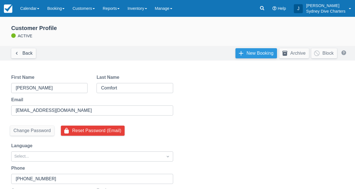
click at [252, 53] on link "New Booking" at bounding box center [255, 53] width 41 height 10
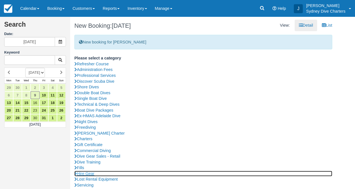
click at [93, 173] on link "Hire Gear" at bounding box center [203, 174] width 258 height 6
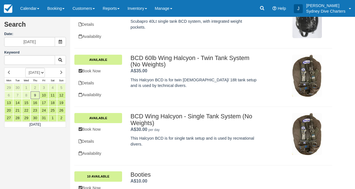
scroll to position [119, 0]
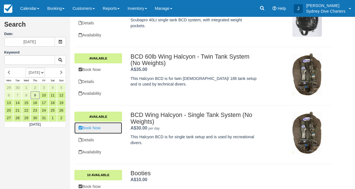
click at [103, 128] on link "Book Now" at bounding box center [98, 127] width 48 height 11
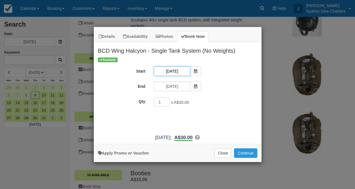
click at [175, 71] on input "09/10/2025" at bounding box center [172, 71] width 36 height 10
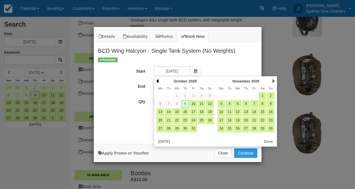
click at [157, 80] on link "Prev" at bounding box center [157, 81] width 2 height 4
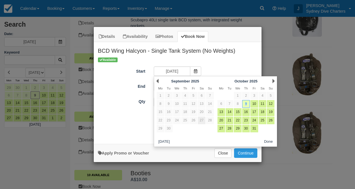
click at [200, 117] on link "27" at bounding box center [202, 121] width 8 height 8
type input "27/09/2025"
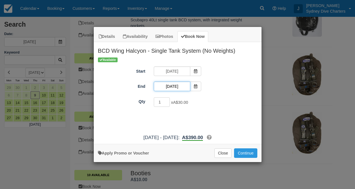
click at [178, 89] on input "09/10/2025" at bounding box center [172, 87] width 36 height 10
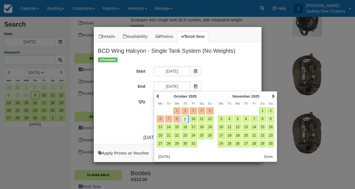
click at [208, 111] on link "5" at bounding box center [210, 111] width 8 height 8
type input "05/10/2025"
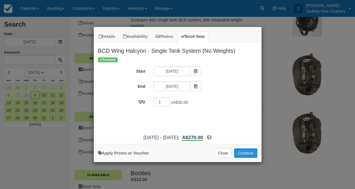
click at [249, 151] on button "Continue" at bounding box center [245, 153] width 23 height 10
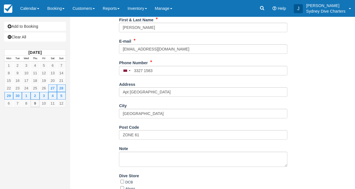
scroll to position [176, 0]
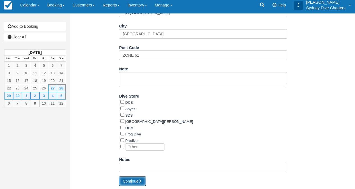
click at [131, 176] on button "Continue" at bounding box center [132, 181] width 27 height 10
type input "[PHONE_NUMBER]"
